Goal: Task Accomplishment & Management: Use online tool/utility

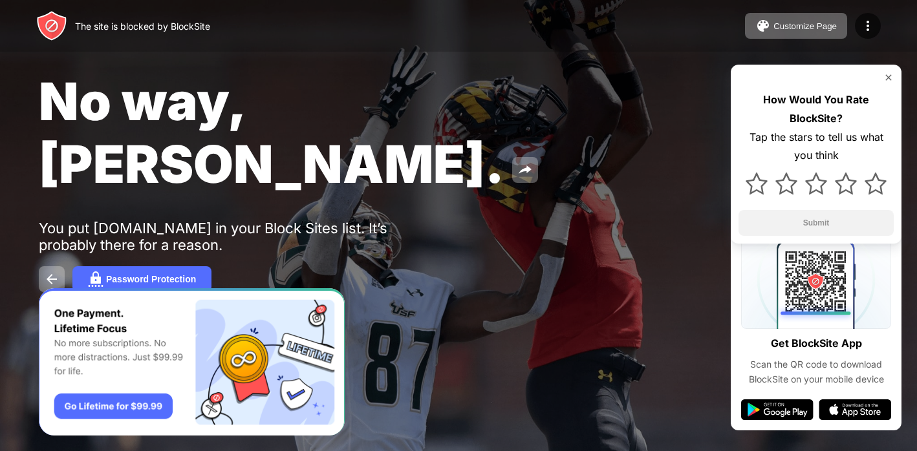
click at [367, 263] on div "No way, Jose. You put thedailybeast.com in your Block Sites list. It’s probably…" at bounding box center [458, 181] width 917 height 362
